Goal: Task Accomplishment & Management: Manage account settings

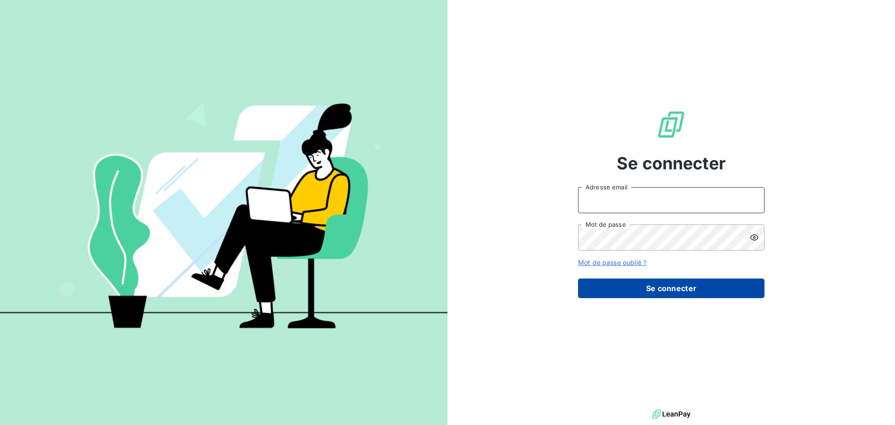
type input "[EMAIL_ADDRESS][DOMAIN_NAME]"
click at [612, 286] on button "Se connecter" at bounding box center [671, 288] width 186 height 20
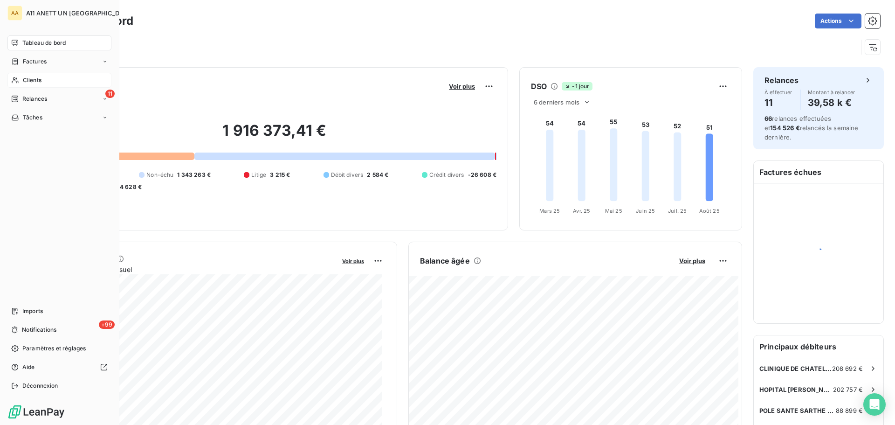
click at [30, 76] on span "Clients" at bounding box center [32, 80] width 19 height 8
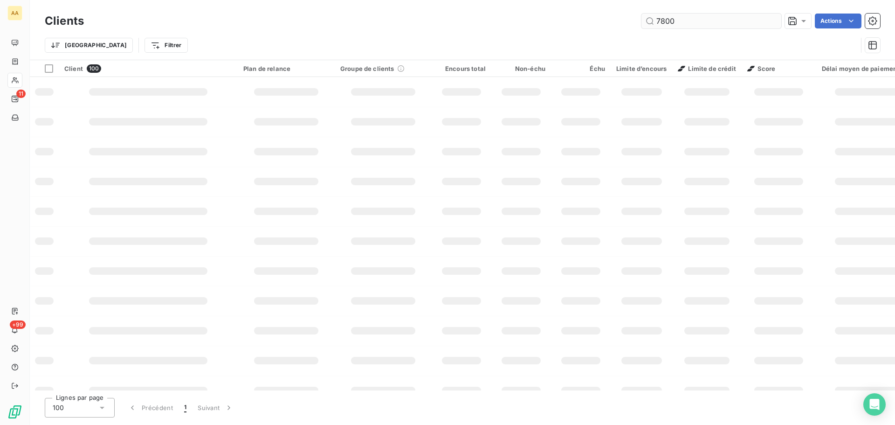
click at [692, 23] on input "7800" at bounding box center [711, 21] width 140 height 15
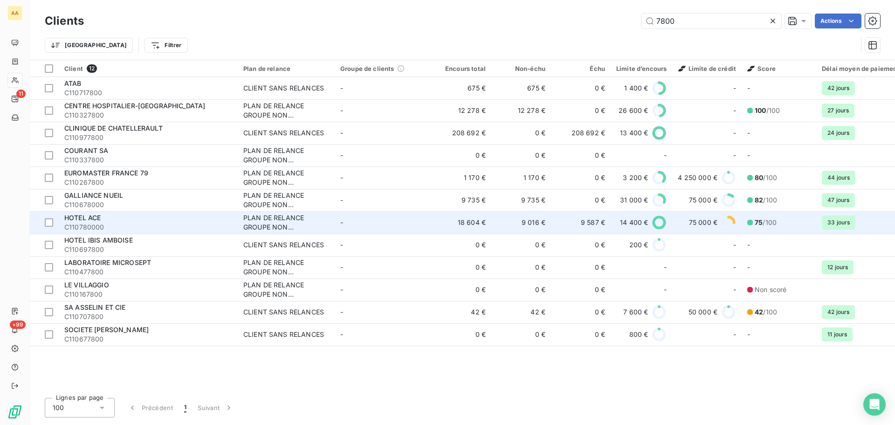
type input "7800"
click at [92, 219] on span "HOTEL ACE" at bounding box center [82, 217] width 36 height 8
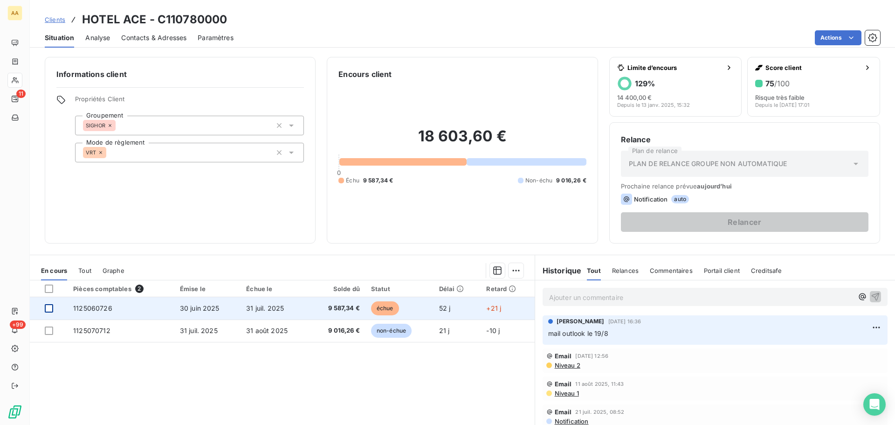
click at [45, 309] on div at bounding box center [49, 308] width 8 height 8
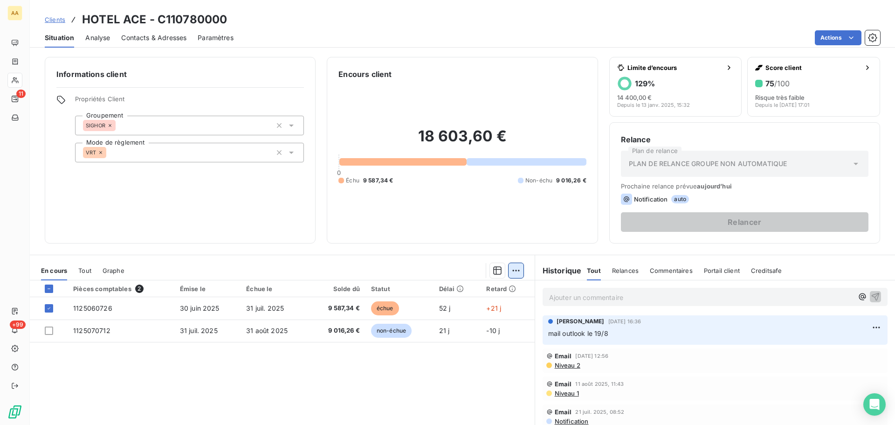
click at [512, 269] on html "AA 11 +99 Clients HOTEL ACE - C110780000 Situation Analyse Contacts & Adresses …" at bounding box center [447, 212] width 895 height 425
click at [345, 383] on html "AA 11 +99 Clients HOTEL ACE - C110780000 Situation Analyse Contacts & Adresses …" at bounding box center [447, 212] width 895 height 425
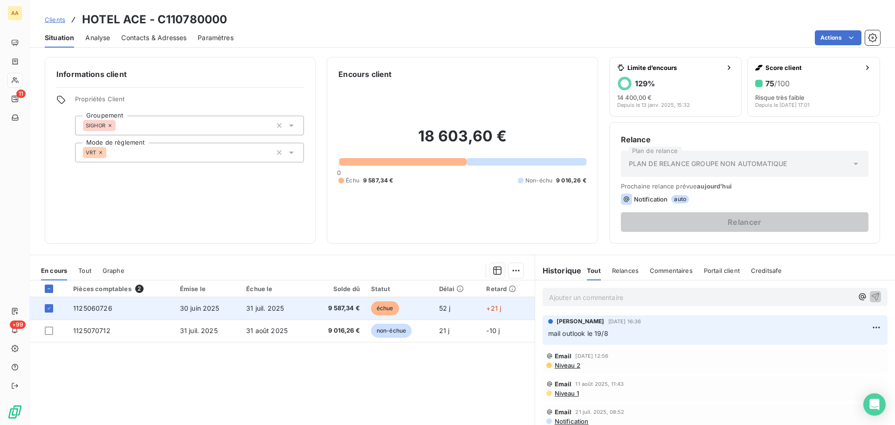
click at [44, 307] on td at bounding box center [49, 308] width 38 height 22
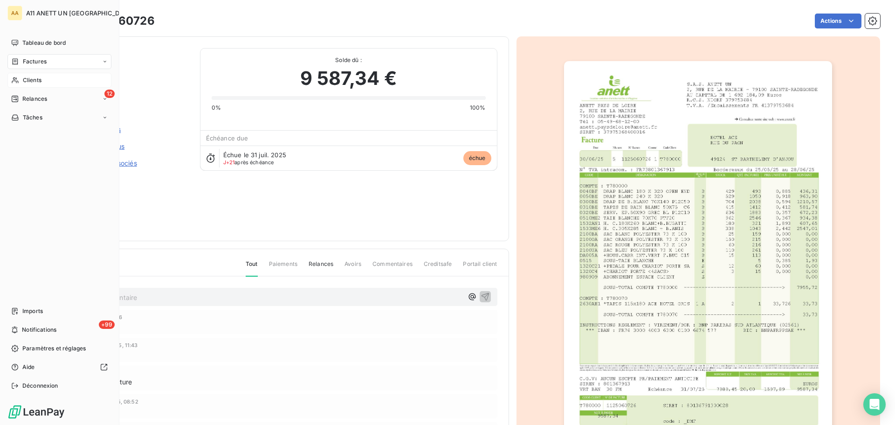
click at [33, 62] on span "Factures" at bounding box center [35, 61] width 24 height 8
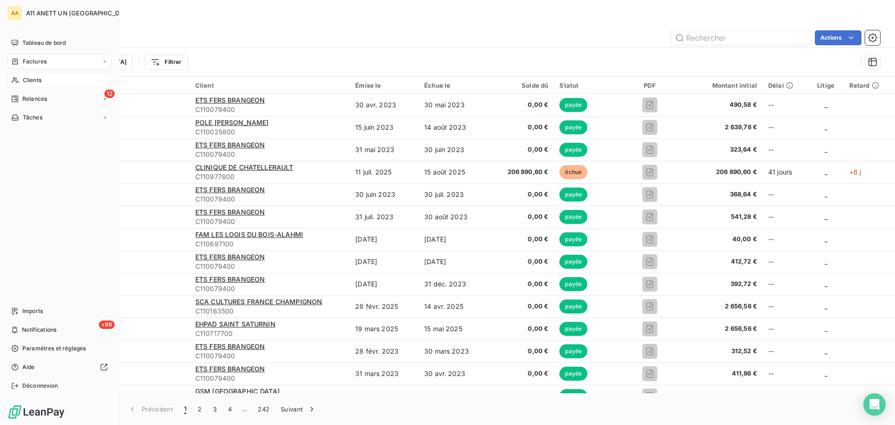
click at [27, 80] on span "Clients" at bounding box center [32, 80] width 19 height 8
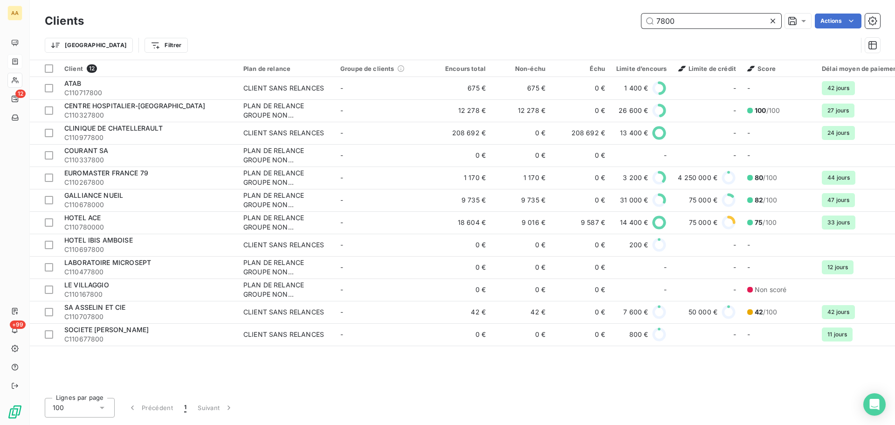
drag, startPoint x: 700, startPoint y: 20, endPoint x: 627, endPoint y: 18, distance: 72.7
click at [627, 18] on div "7800 Actions" at bounding box center [487, 21] width 785 height 15
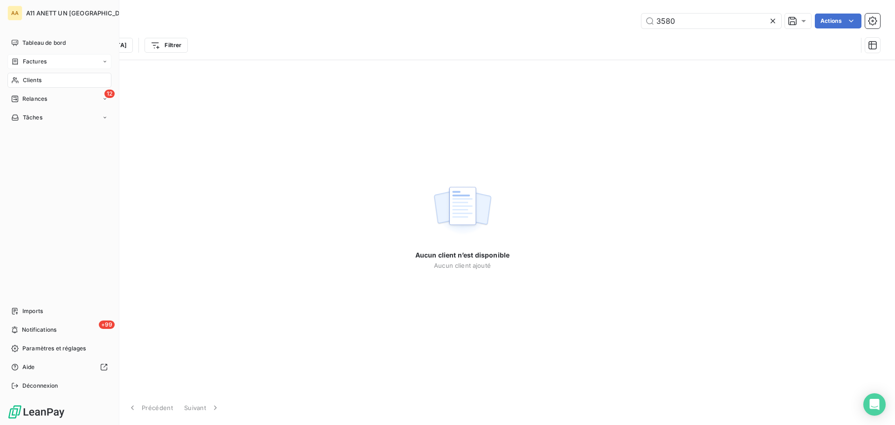
click at [38, 78] on span "Clients" at bounding box center [32, 80] width 19 height 8
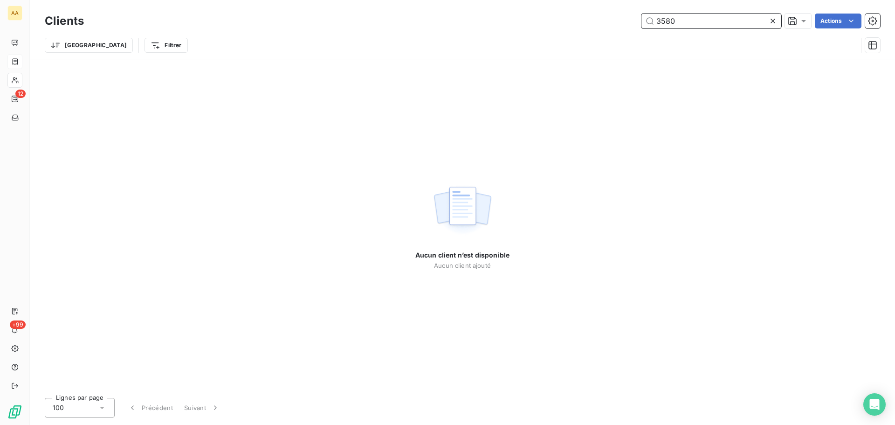
drag, startPoint x: 690, startPoint y: 27, endPoint x: 626, endPoint y: 23, distance: 64.0
click at [626, 23] on div "3580 Actions" at bounding box center [487, 21] width 785 height 15
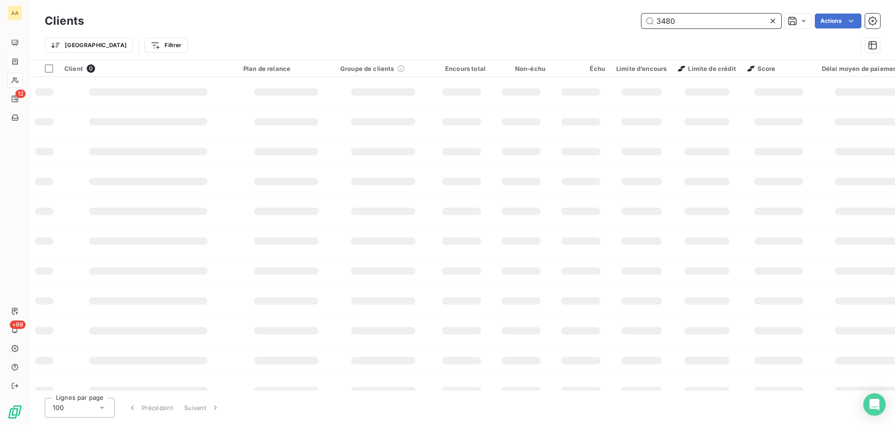
type input "3480"
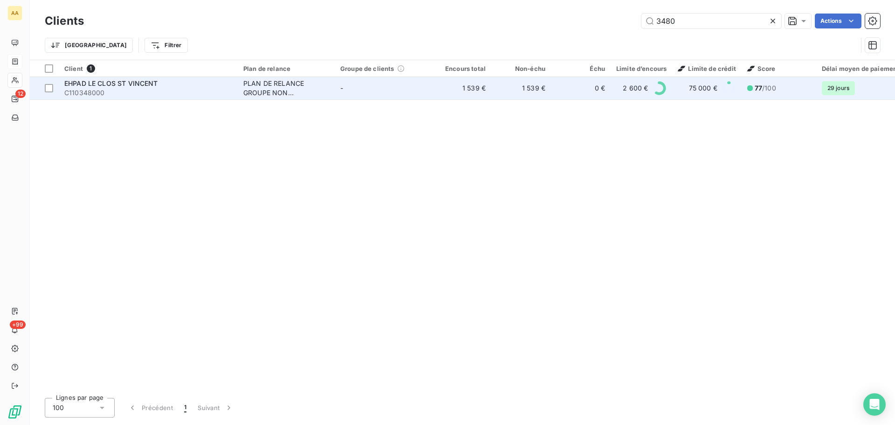
click at [113, 82] on span "EHPAD LE CLOS ST VINCENT" at bounding box center [111, 83] width 94 height 8
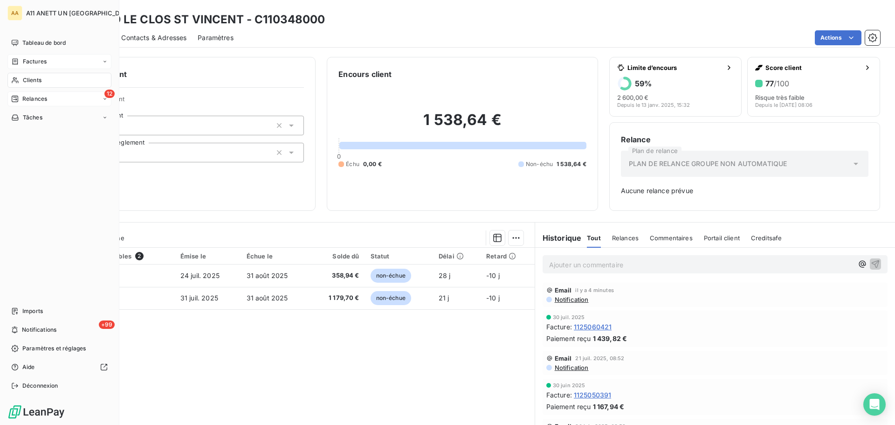
click at [27, 101] on span "Relances" at bounding box center [34, 99] width 25 height 8
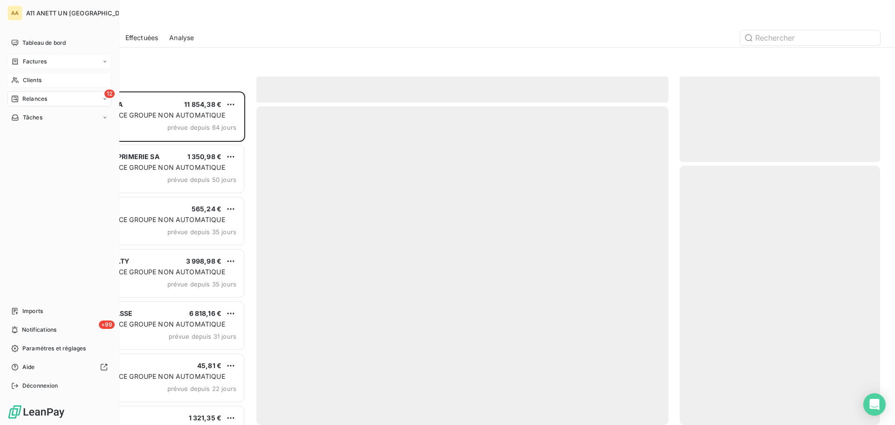
scroll to position [326, 193]
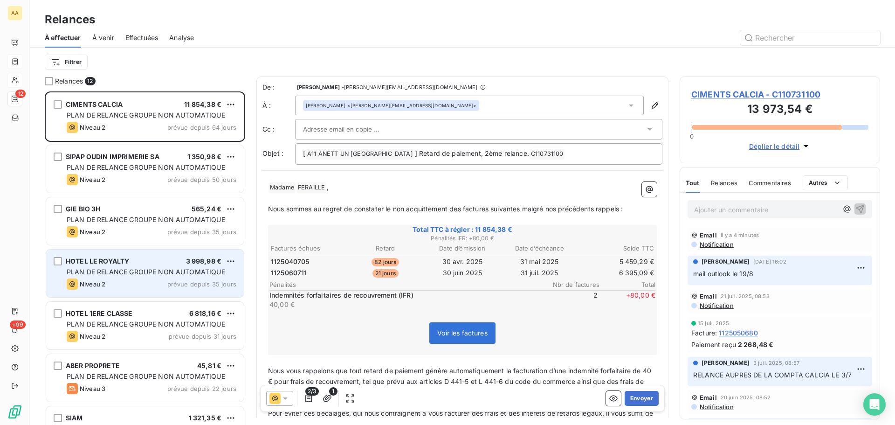
click at [195, 274] on span "PLAN DE RELANCE GROUPE NON AUTOMATIQUE" at bounding box center [146, 272] width 158 height 8
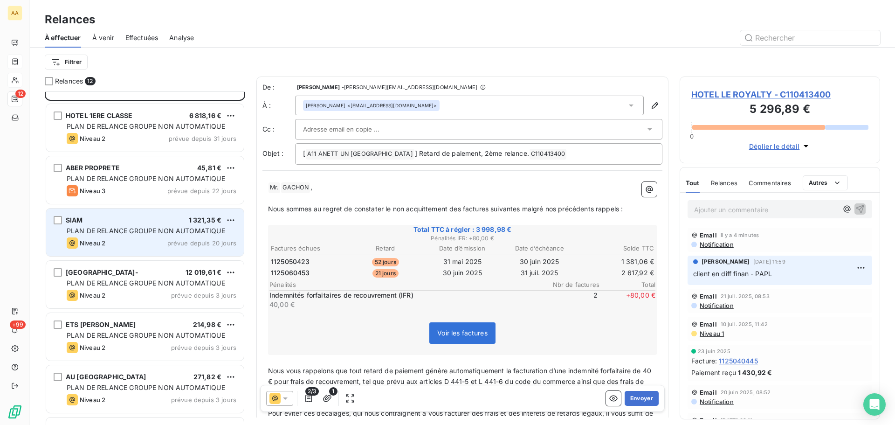
scroll to position [233, 0]
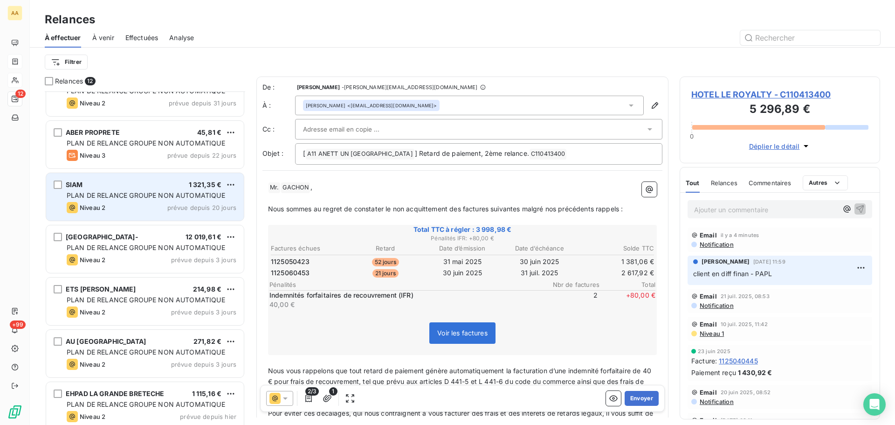
click at [175, 205] on span "prévue depuis 20 jours" at bounding box center [201, 207] width 69 height 7
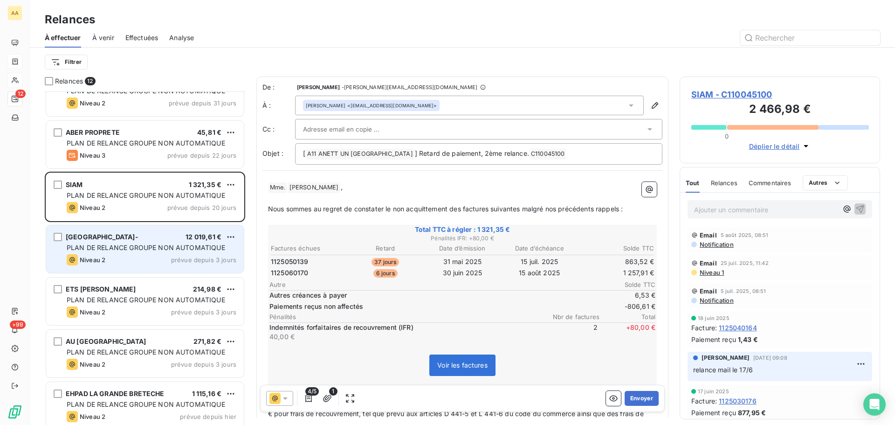
click at [176, 255] on div "Niveau 2 prévue depuis 3 jours" at bounding box center [152, 259] width 170 height 11
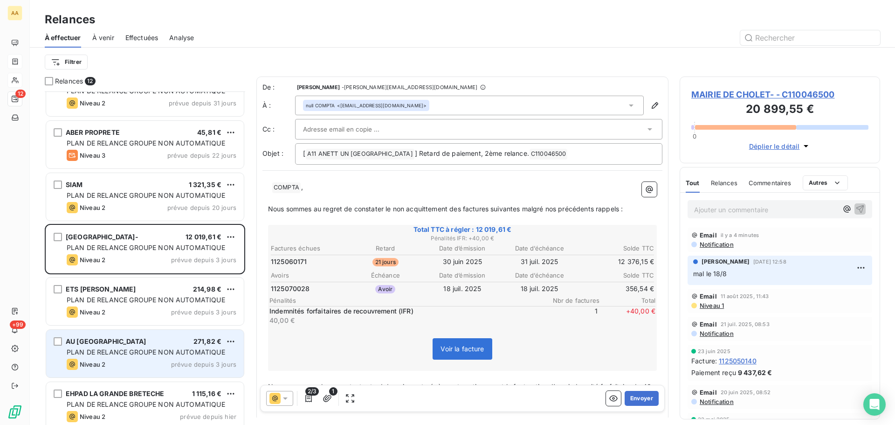
click at [120, 354] on span "PLAN DE RELANCE GROUPE NON AUTOMATIQUE" at bounding box center [146, 352] width 158 height 8
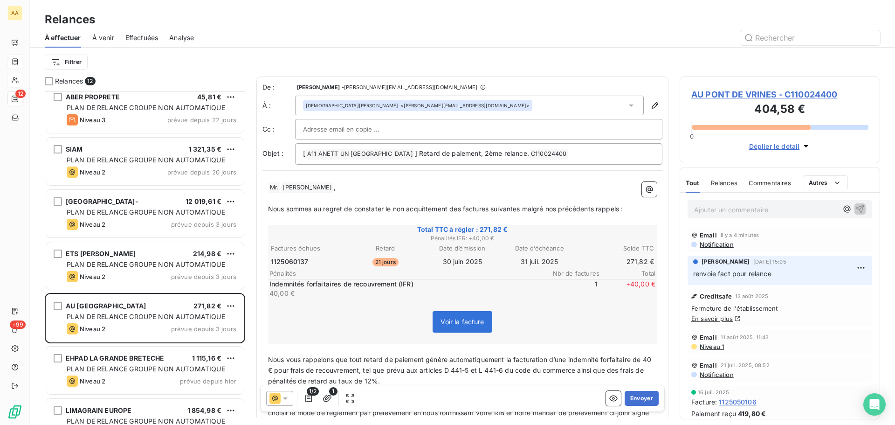
scroll to position [294, 0]
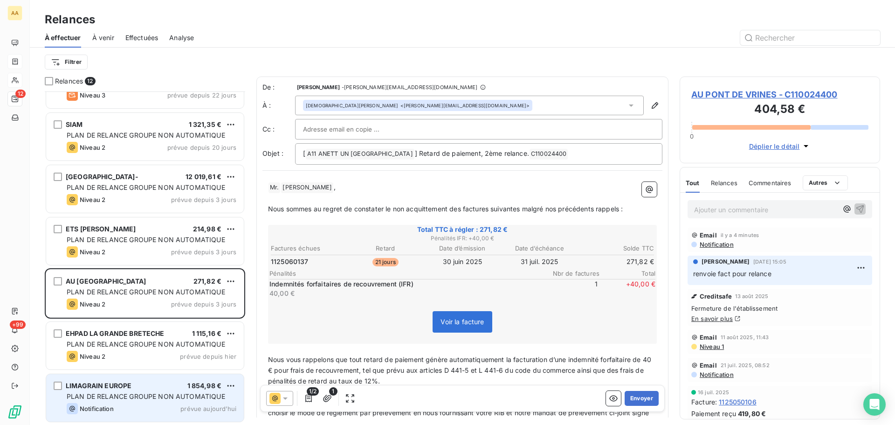
click at [143, 398] on span "PLAN DE RELANCE GROUPE NON AUTOMATIQUE" at bounding box center [146, 396] width 158 height 8
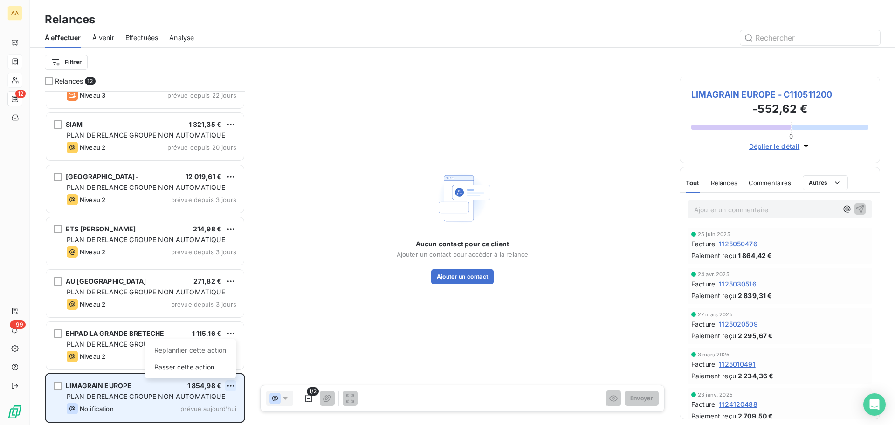
click at [231, 385] on html "AA 12 +99 Relances À effectuer À venir Effectuées Analyse Filtrer Relances 12 H…" at bounding box center [447, 212] width 895 height 425
click at [188, 369] on div "Passer cette action" at bounding box center [190, 366] width 83 height 15
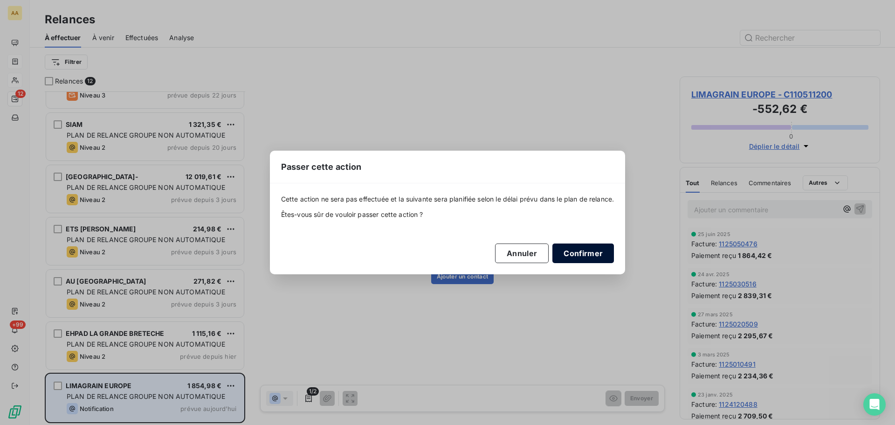
click at [578, 251] on button "Confirmer" at bounding box center [583, 253] width 62 height 20
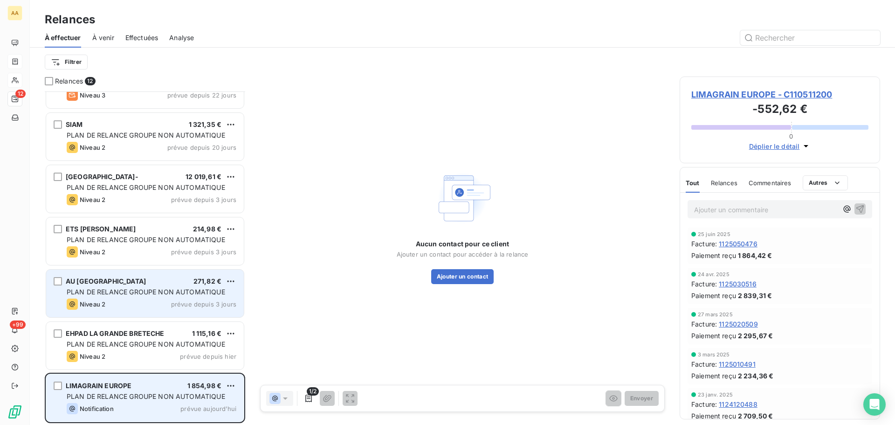
scroll to position [241, 0]
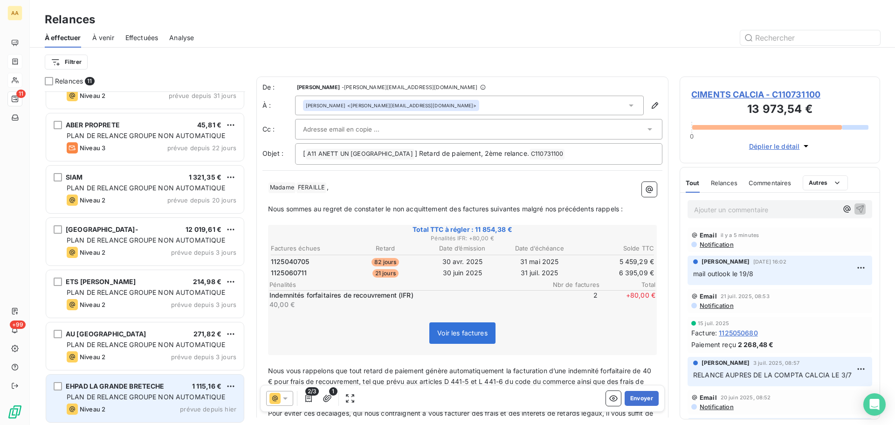
click at [124, 394] on span "PLAN DE RELANCE GROUPE NON AUTOMATIQUE" at bounding box center [146, 396] width 158 height 8
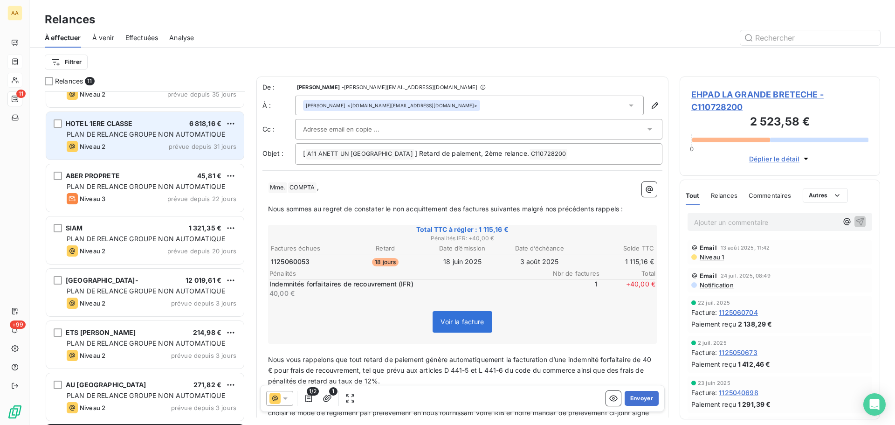
scroll to position [241, 0]
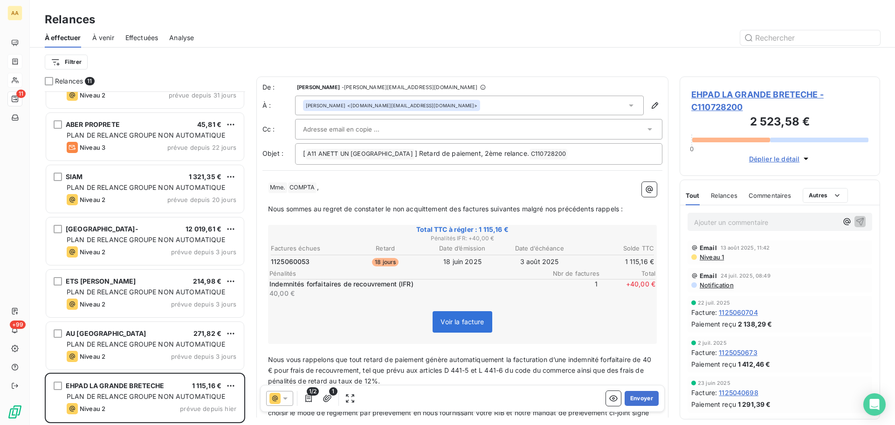
click at [704, 216] on div "Ajouter un commentaire ﻿" at bounding box center [766, 221] width 144 height 13
click at [713, 221] on p "Ajouter un commentaire ﻿" at bounding box center [766, 222] width 144 height 12
click at [708, 221] on span "mail le 20/8" at bounding box center [712, 221] width 37 height 8
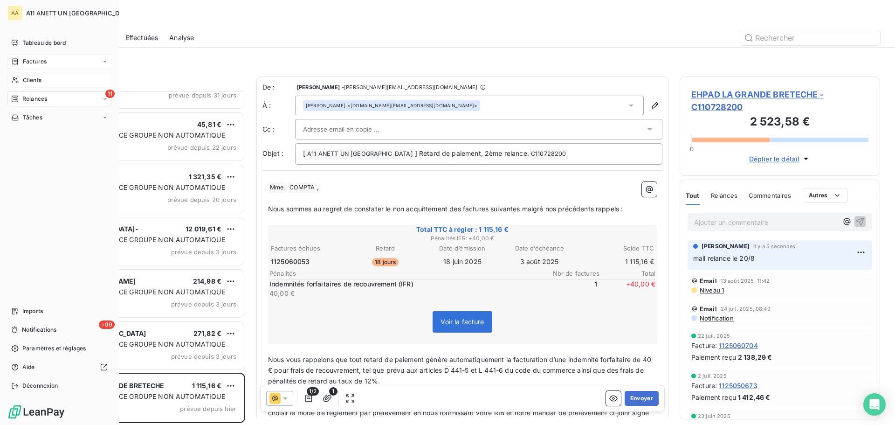
click at [29, 79] on span "Clients" at bounding box center [32, 80] width 19 height 8
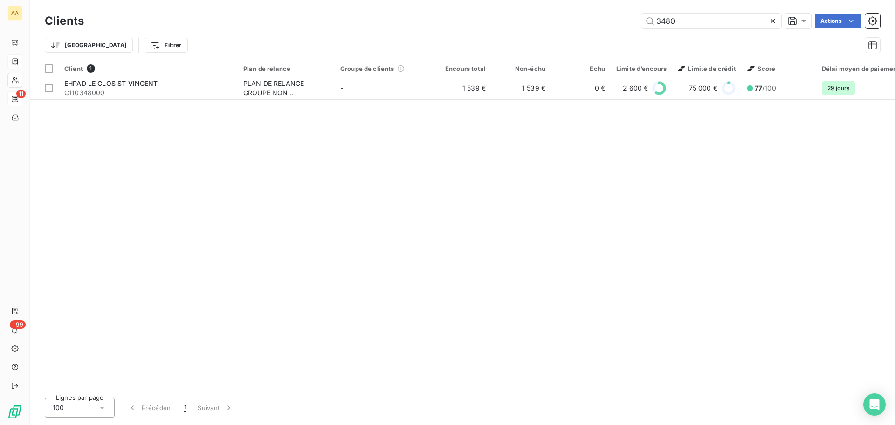
drag, startPoint x: 702, startPoint y: 28, endPoint x: 614, endPoint y: 18, distance: 88.6
click at [614, 18] on div "3480 Actions" at bounding box center [487, 21] width 785 height 15
type input "1646"
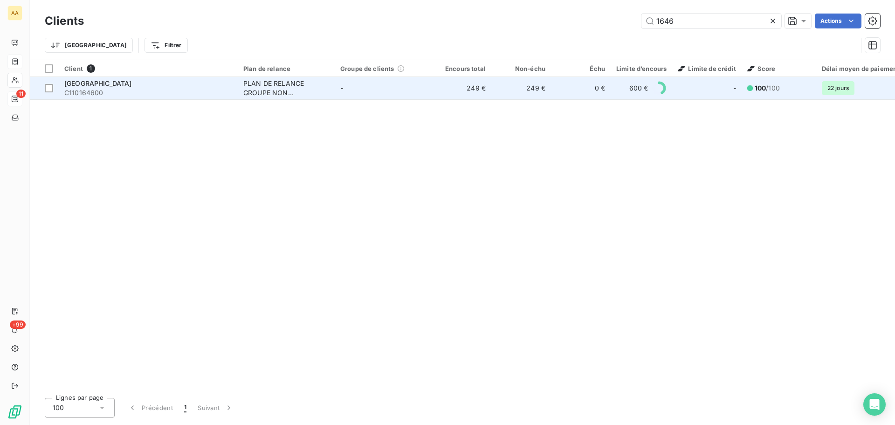
click at [108, 83] on span "MAIRIE DE VIENNAY" at bounding box center [98, 83] width 68 height 8
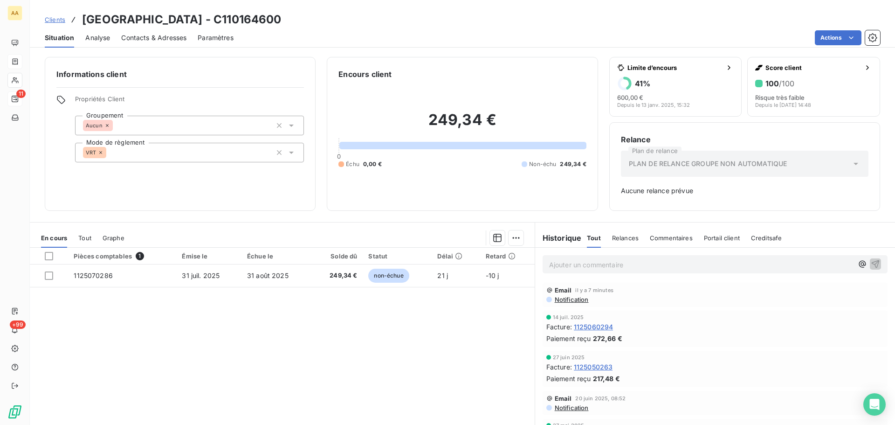
click at [144, 36] on span "Contacts & Adresses" at bounding box center [153, 37] width 65 height 9
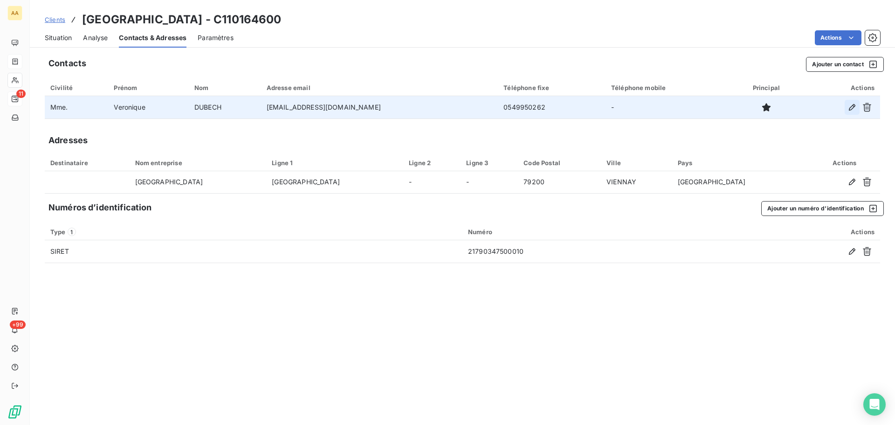
click at [856, 107] on icon "button" at bounding box center [851, 107] width 9 height 9
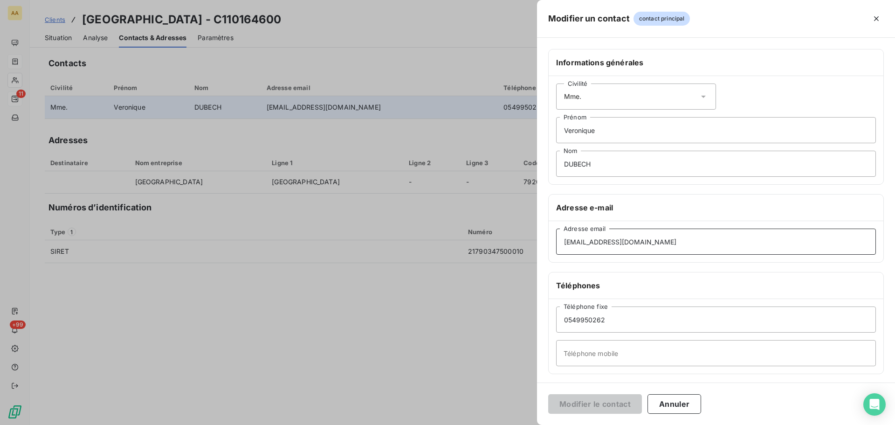
drag, startPoint x: 662, startPoint y: 245, endPoint x: 524, endPoint y: 247, distance: 137.5
click at [527, 424] on div "Modifier un contact contact principal Informations générales Civilité Mme. Vero…" at bounding box center [447, 425] width 895 height 0
paste input "lto:mairie@viennay"
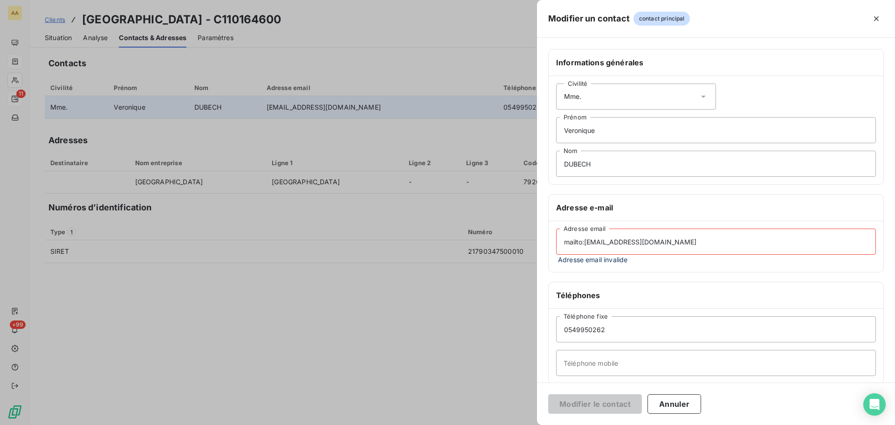
drag, startPoint x: 587, startPoint y: 244, endPoint x: 549, endPoint y: 238, distance: 38.2
click at [550, 238] on div "mailto:mairie@viennay.fr Adresse email Adresse email invalide" at bounding box center [716, 246] width 335 height 51
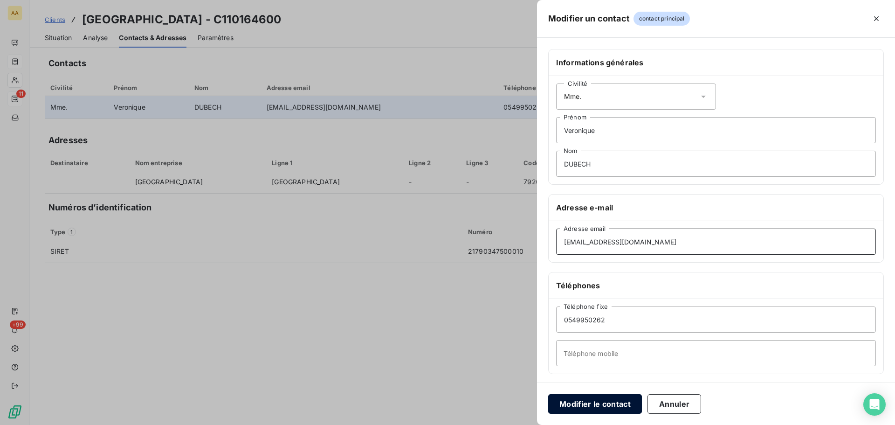
type input "mairie@viennay.fr"
click at [586, 406] on button "Modifier le contact" at bounding box center [595, 404] width 94 height 20
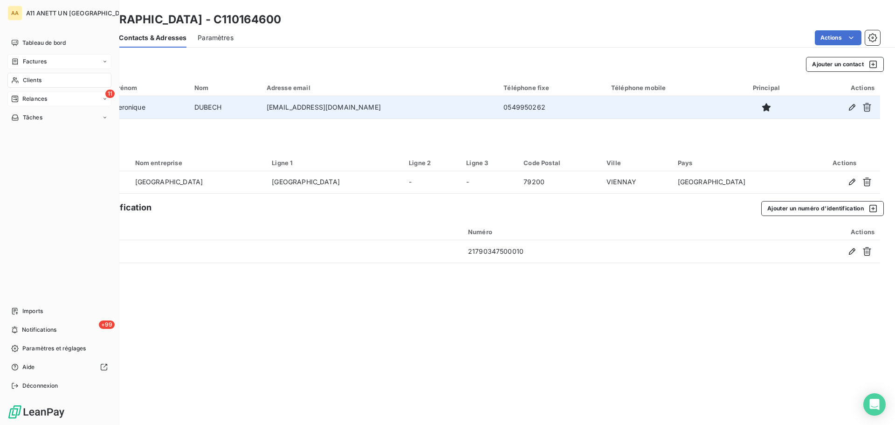
click at [31, 79] on span "Clients" at bounding box center [32, 80] width 19 height 8
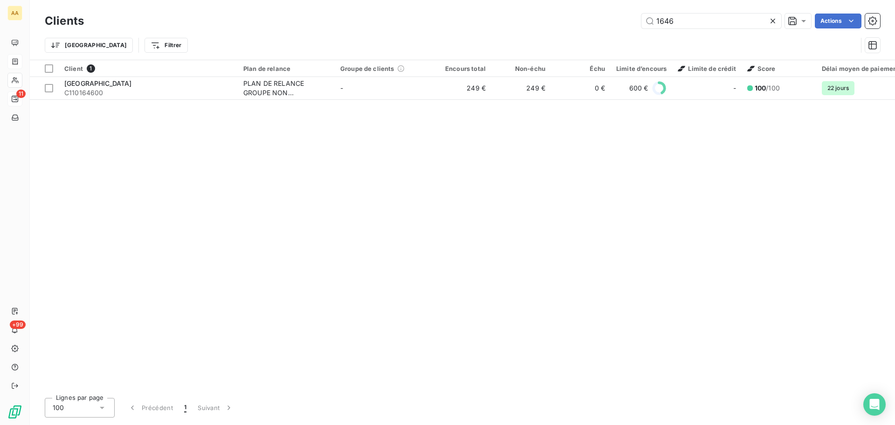
drag, startPoint x: 686, startPoint y: 23, endPoint x: 598, endPoint y: 33, distance: 87.6
click at [598, 33] on div "Clients 1646 Actions Trier Filtrer" at bounding box center [462, 35] width 835 height 48
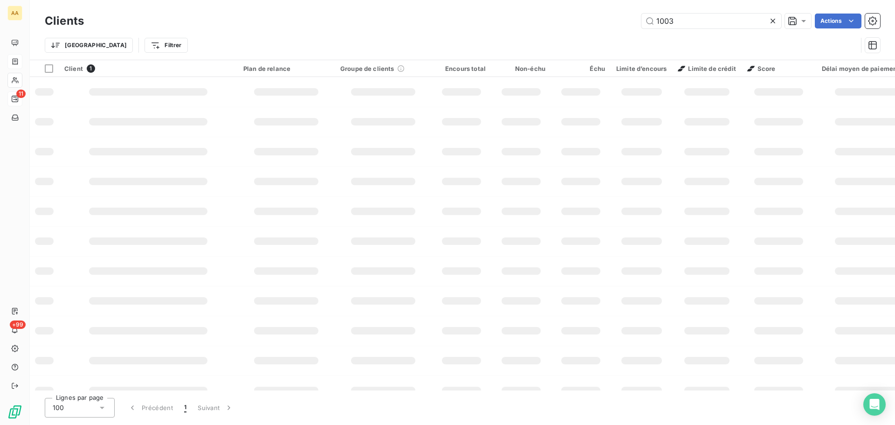
type input "1003"
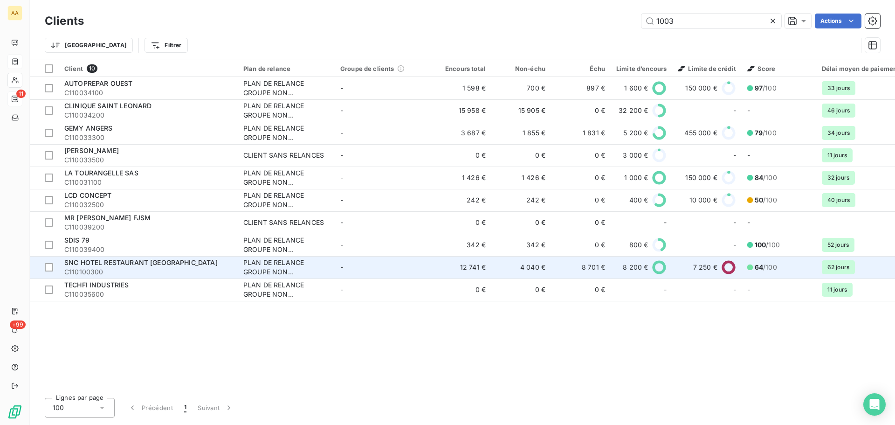
click at [140, 261] on span "SNC HOTEL RESTAURANT POITIERS" at bounding box center [140, 262] width 153 height 8
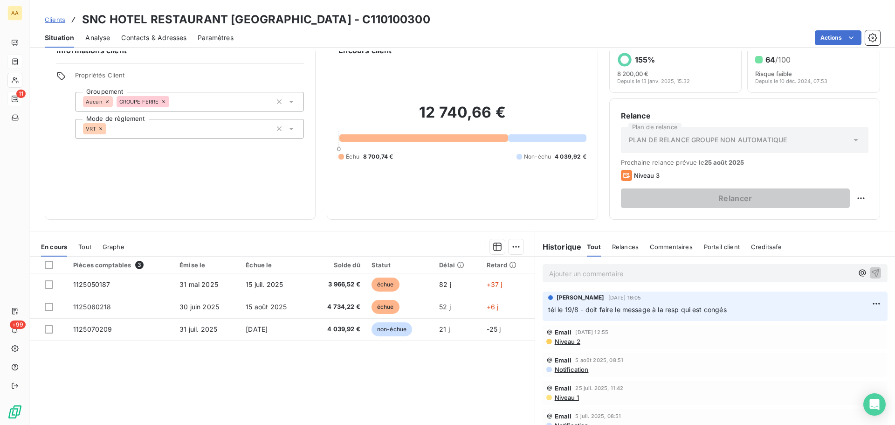
scroll to position [63, 0]
